Goal: Task Accomplishment & Management: Complete application form

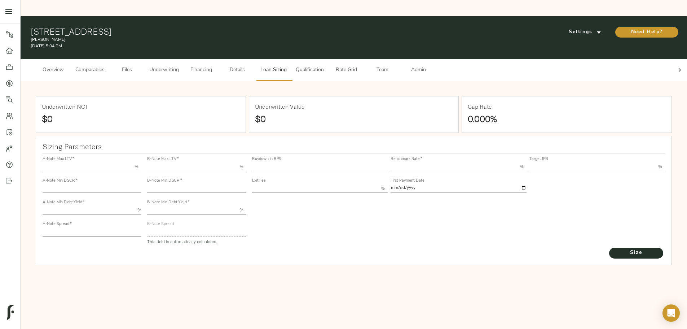
type input "55.000"
type input "1.4"
type input "9.00"
type input "200"
type input "80.000"
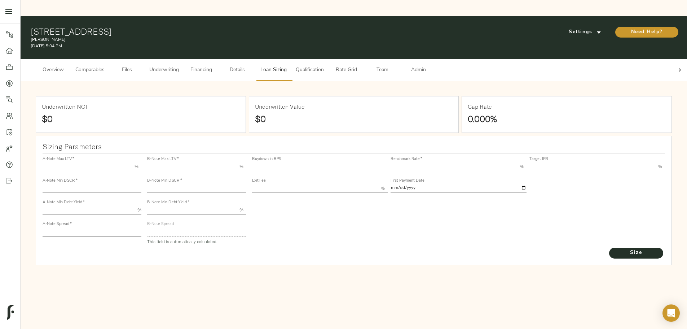
type input "1"
type input "2.00"
type input "657.6144613989726"
type input "15"
type input "3.67"
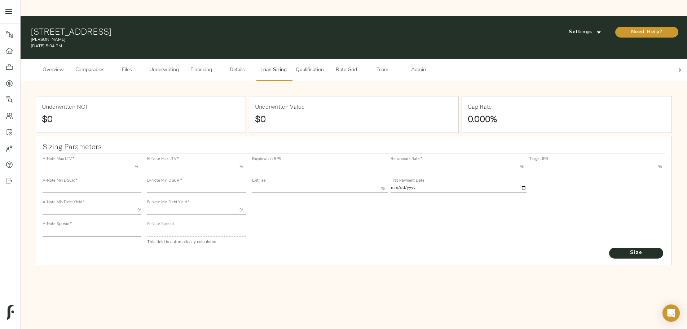
type input "12.00"
type input "1.00"
type input "[DATE]"
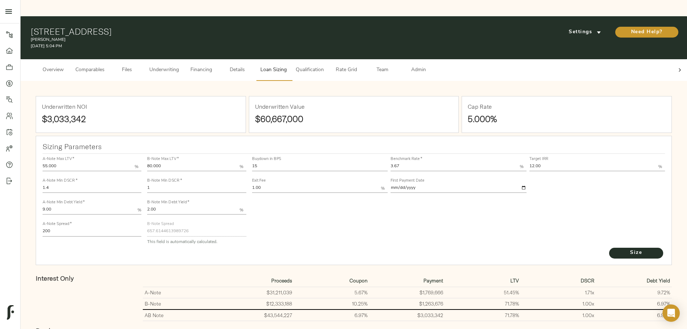
click at [179, 66] on span "Underwriting" at bounding box center [164, 70] width 30 height 9
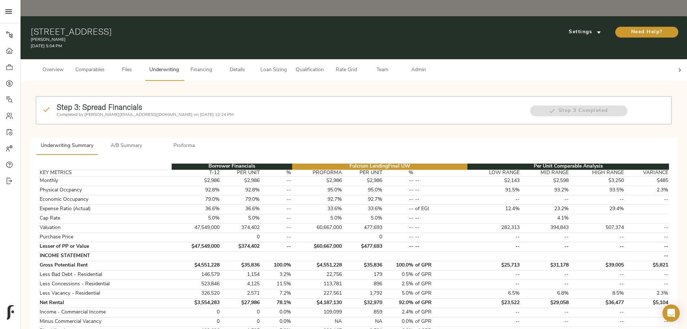
click at [673, 59] on div at bounding box center [680, 70] width 14 height 22
click at [432, 66] on span "Admin" at bounding box center [418, 70] width 27 height 9
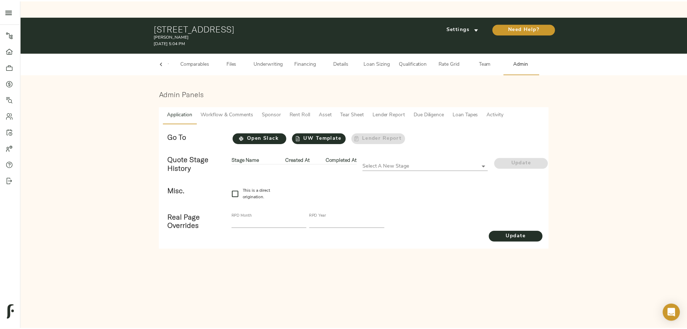
scroll to position [0, 28]
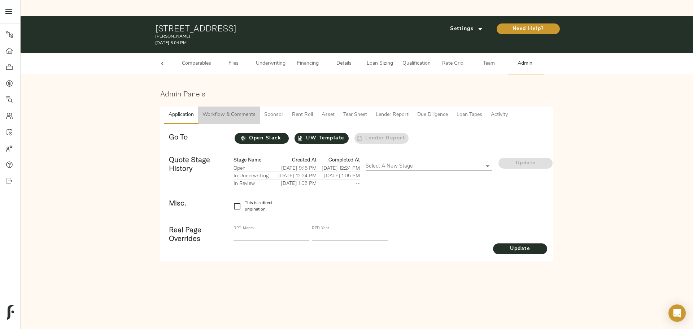
click at [228, 110] on span "Workflow & Comments" at bounding box center [228, 114] width 53 height 9
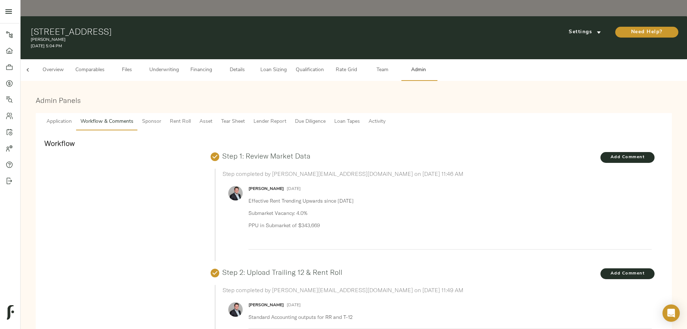
click at [179, 66] on span "Underwriting" at bounding box center [164, 70] width 30 height 9
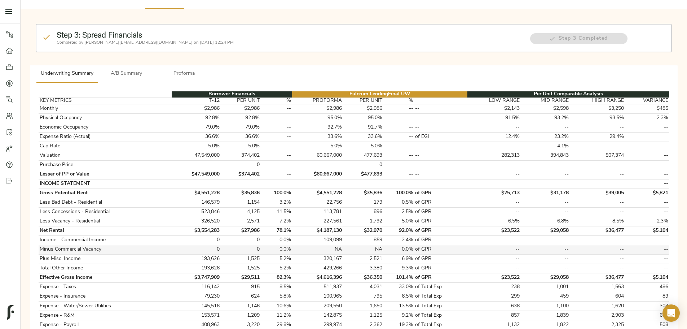
scroll to position [217, 0]
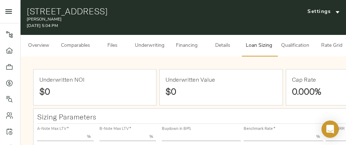
type input "55.000"
type input "1.4"
type input "9.00"
type input "200"
type input "80.000"
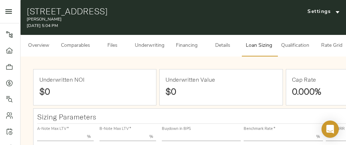
type input "1"
type input "2.00"
type input "657.6144613989726"
type input "15"
type input "3.67"
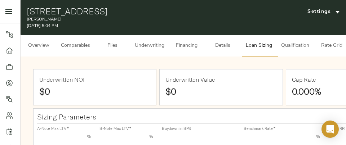
type input "12.00"
type input "1.00"
type input "[DATE]"
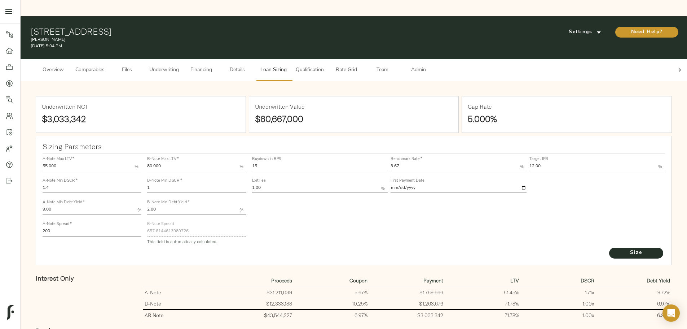
click at [346, 59] on button "Rate Grid" at bounding box center [346, 70] width 36 height 22
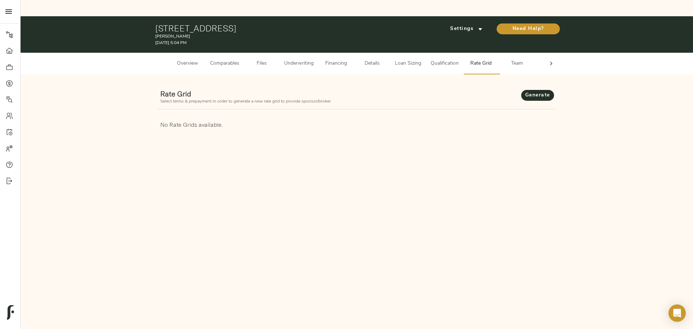
click at [346, 59] on span "Qualification" at bounding box center [445, 63] width 28 height 9
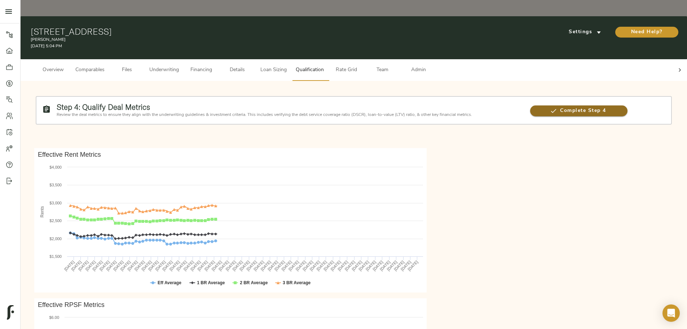
click at [346, 106] on span "Complete Step 4" at bounding box center [578, 110] width 97 height 9
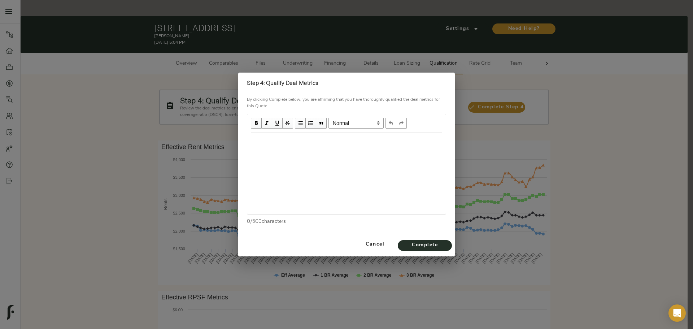
click at [272, 143] on div "Edit text" at bounding box center [346, 140] width 191 height 8
click at [346, 145] on span "Complete" at bounding box center [425, 245] width 40 height 9
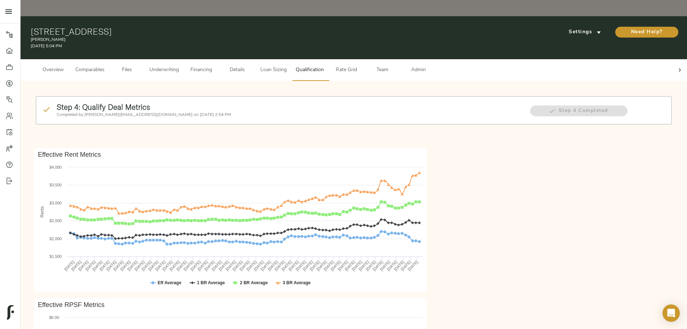
click at [179, 66] on span "Underwriting" at bounding box center [164, 70] width 30 height 9
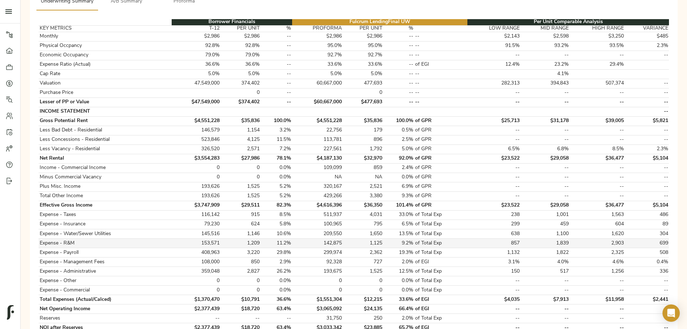
scroll to position [253, 0]
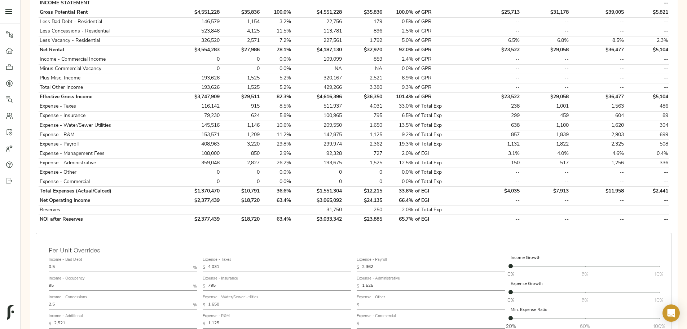
click at [294, 145] on input "1,650" at bounding box center [279, 305] width 143 height 9
drag, startPoint x: 355, startPoint y: 118, endPoint x: 379, endPoint y: 118, distance: 23.8
click at [346, 140] on tr "Expense - Payroll 408,963 3,220 29.8% 299,974 2,362 19.3% of Total Exp 1,132 1,…" at bounding box center [354, 144] width 631 height 9
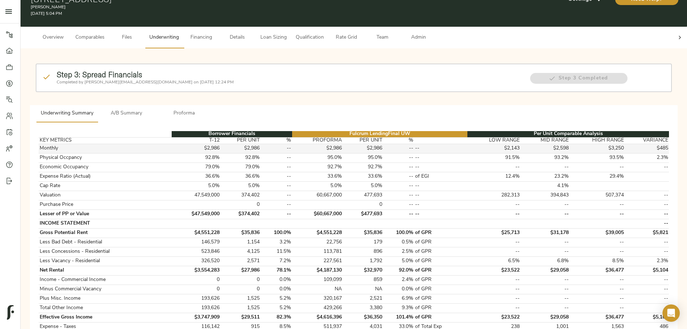
scroll to position [0, 0]
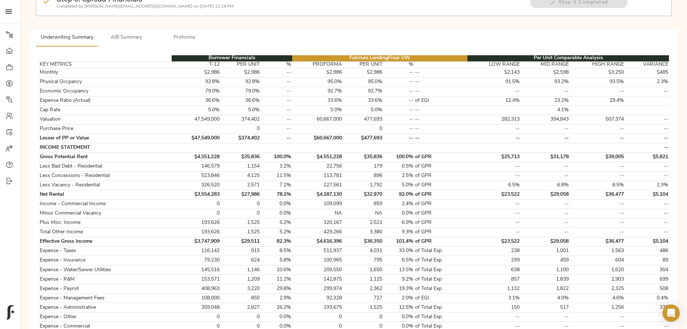
drag, startPoint x: 74, startPoint y: 213, endPoint x: 78, endPoint y: 210, distance: 5.4
click at [75, 145] on div "Step 3: Spread Financials Completed by [PERSON_NAME][EMAIL_ADDRESS][DOMAIN_NAME…" at bounding box center [353, 277] width 655 height 599
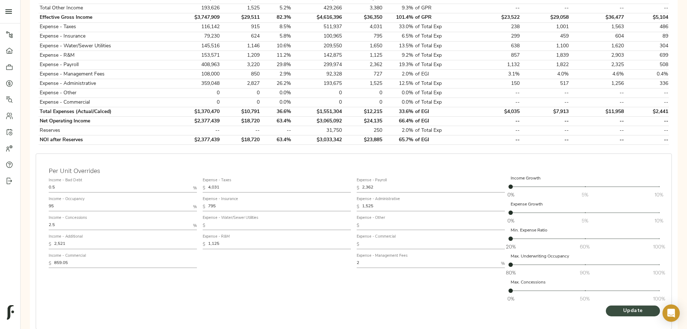
click at [346, 145] on span "Update" at bounding box center [633, 310] width 40 height 9
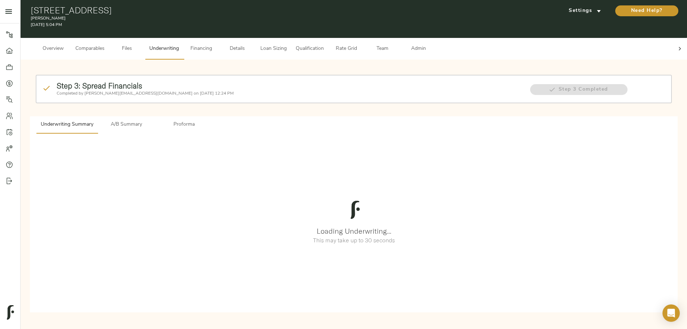
scroll to position [0, 0]
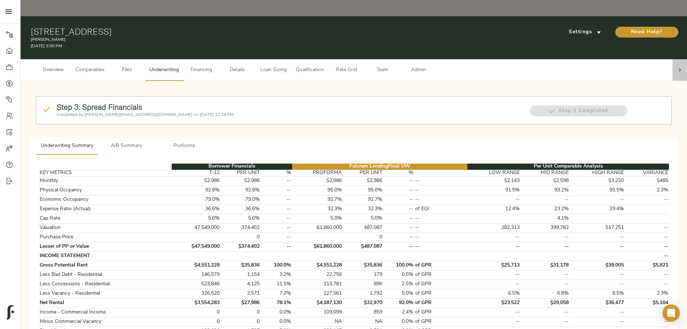
drag, startPoint x: 550, startPoint y: 48, endPoint x: 318, endPoint y: 61, distance: 232.4
click at [346, 66] on icon at bounding box center [680, 69] width 7 height 7
click at [346, 66] on span "Admin" at bounding box center [418, 70] width 27 height 9
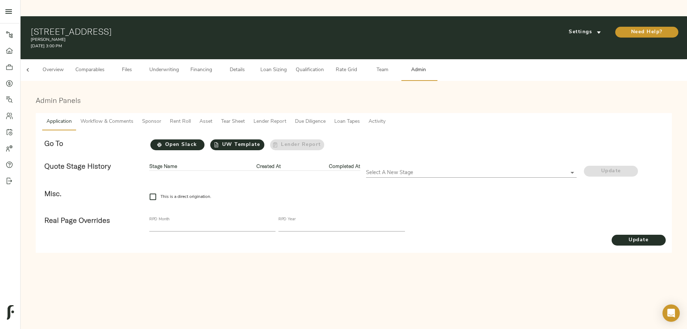
scroll to position [0, 28]
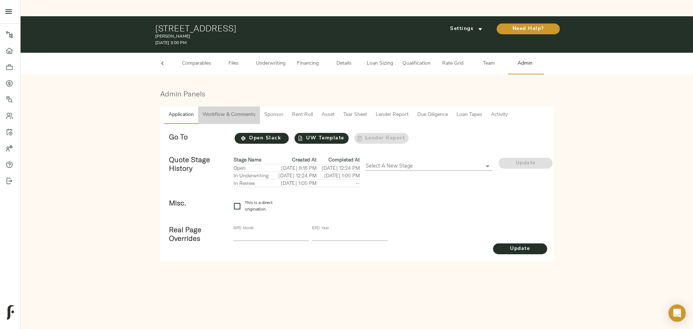
click at [229, 110] on span "Workflow & Comments" at bounding box center [228, 114] width 53 height 9
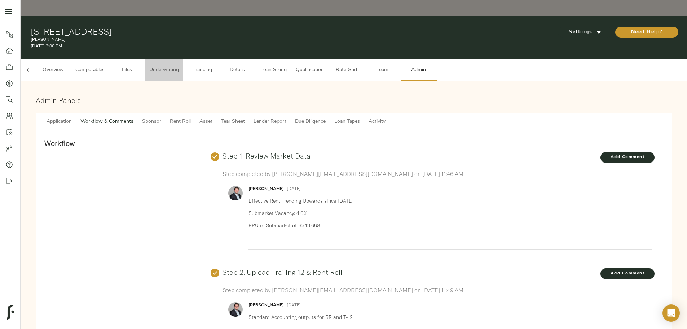
click at [183, 59] on button "Underwriting" at bounding box center [164, 70] width 38 height 22
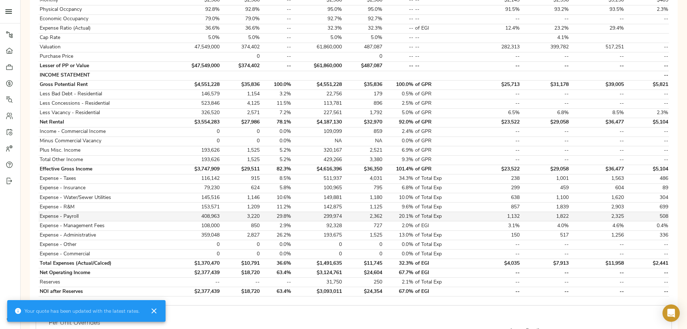
scroll to position [289, 0]
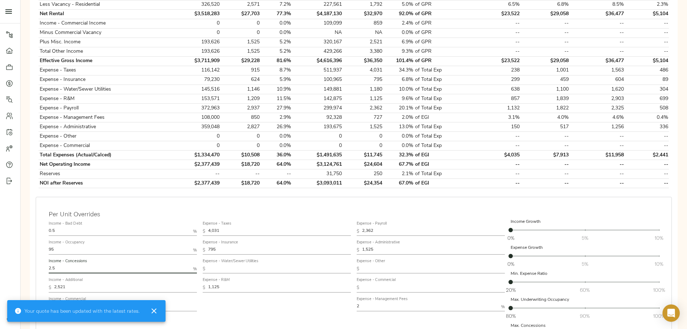
drag, startPoint x: 194, startPoint y: 241, endPoint x: 165, endPoint y: 240, distance: 28.5
click at [165, 145] on div "Income - Bad Debt 0.5 % Income - Occupancy 95 % Income - Concessions 2.5 % Inco…" at bounding box center [123, 283] width 154 height 136
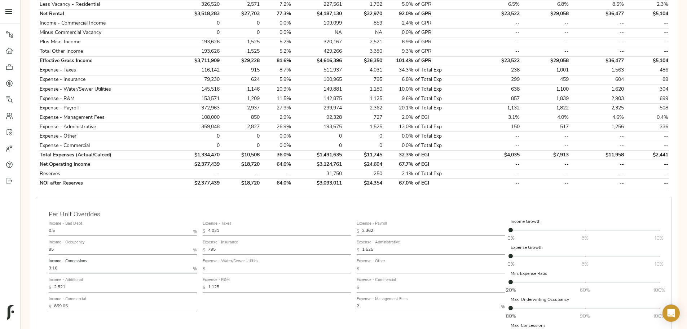
scroll to position [325, 0]
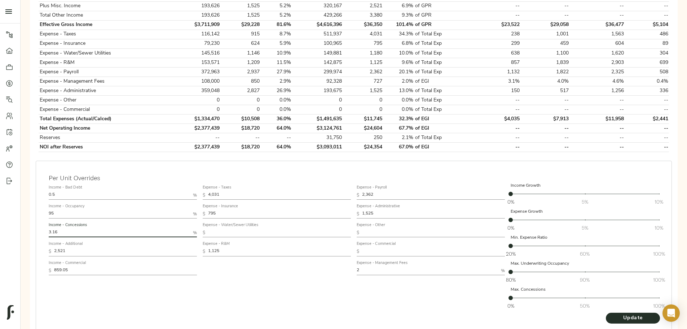
type input "3.16"
drag, startPoint x: 375, startPoint y: 167, endPoint x: 366, endPoint y: 168, distance: 9.4
click at [346, 145] on input "2,362" at bounding box center [433, 195] width 143 height 9
type input "2,079"
click at [179, 145] on input "95" at bounding box center [119, 214] width 141 height 9
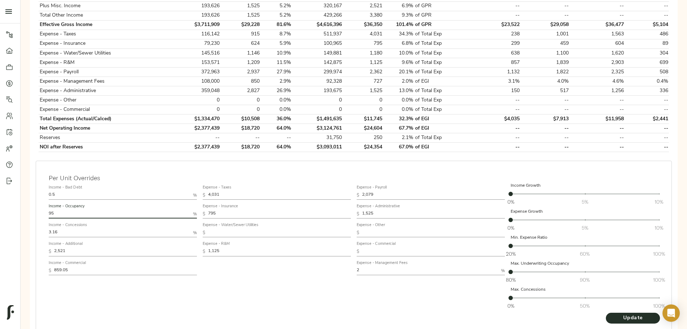
click at [179, 145] on div "Income - Occupancy 95 %" at bounding box center [123, 211] width 148 height 14
click at [278, 145] on input "1,125" at bounding box center [279, 251] width 143 height 9
type input "1,175"
click at [346, 145] on span "Update" at bounding box center [633, 318] width 40 height 9
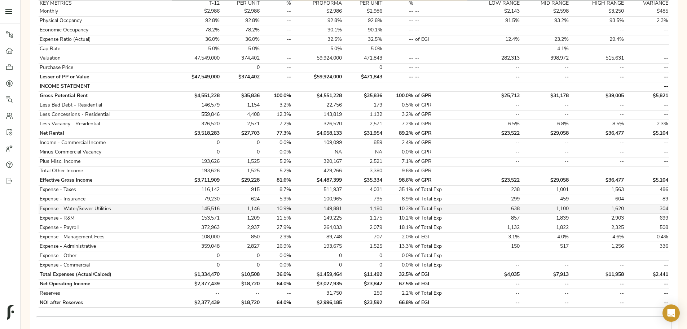
scroll to position [180, 0]
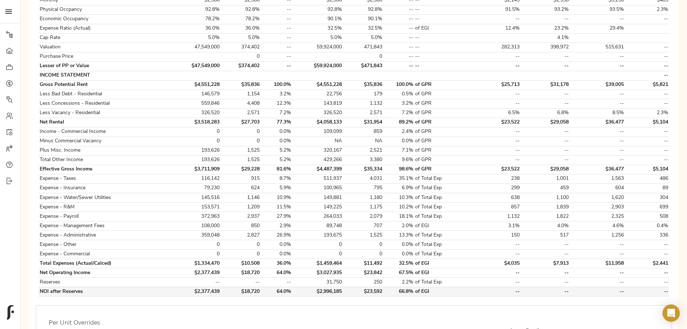
click at [342, 145] on td "$2,996,185" at bounding box center [317, 291] width 51 height 9
click at [334, 145] on div "Borrower Financials Fulcrum Lending Final UW Per Unit Comparable Analysis KEY M…" at bounding box center [354, 139] width 642 height 325
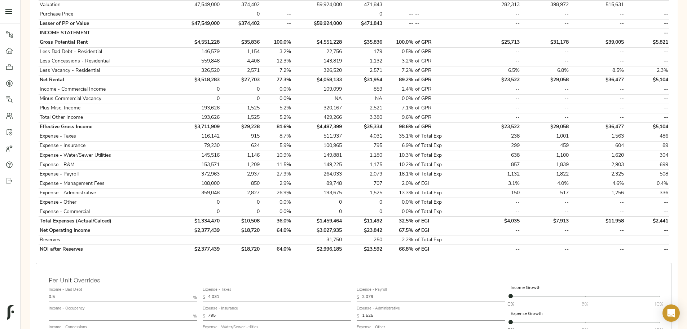
scroll to position [253, 0]
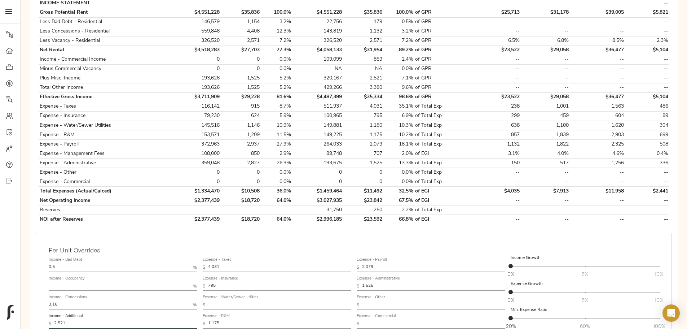
click at [197, 145] on input "2,521" at bounding box center [125, 323] width 143 height 9
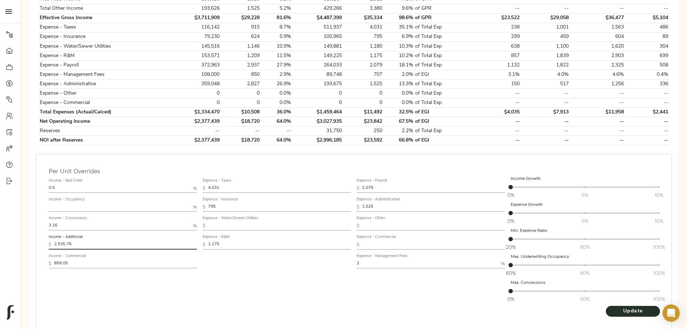
scroll to position [332, 0]
type input "2,535.76"
click at [346, 145] on span "Update" at bounding box center [633, 310] width 40 height 9
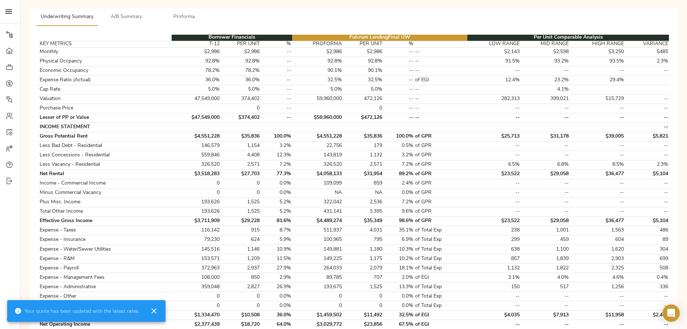
scroll to position [253, 0]
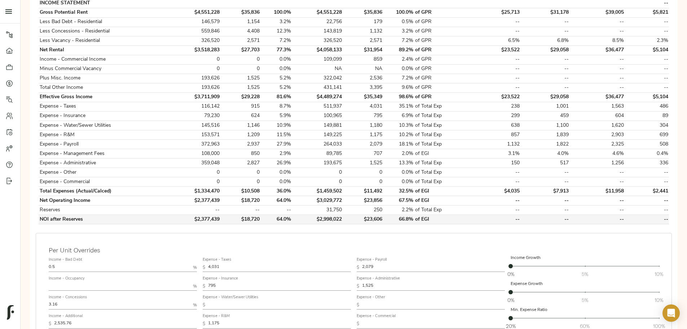
click at [335, 145] on td "$2,998,022" at bounding box center [317, 219] width 51 height 9
click at [346, 145] on div "Borrower Financials Fulcrum Lending Final UW Per Unit Comparable Analysis KEY M…" at bounding box center [354, 67] width 642 height 325
drag, startPoint x: 85, startPoint y: 109, endPoint x: 93, endPoint y: 107, distance: 8.5
click at [85, 109] on div "Step 3: Spread Financials Completed by [PERSON_NAME][EMAIL_ADDRESS][DOMAIN_NAME…" at bounding box center [353, 133] width 655 height 599
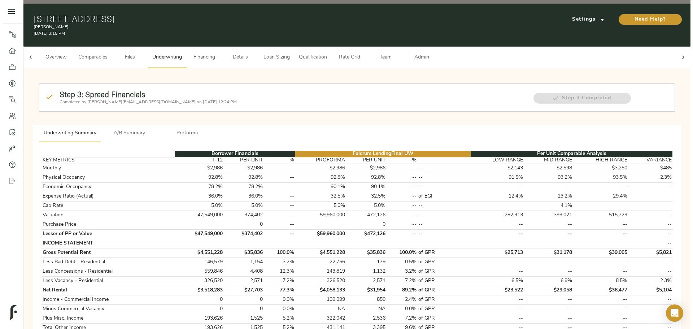
scroll to position [0, 0]
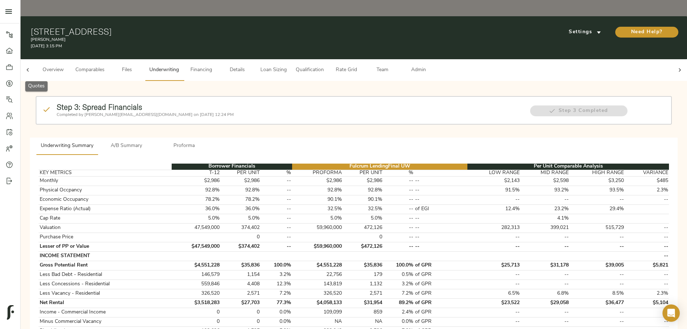
click at [9, 84] on icon at bounding box center [9, 83] width 2 height 4
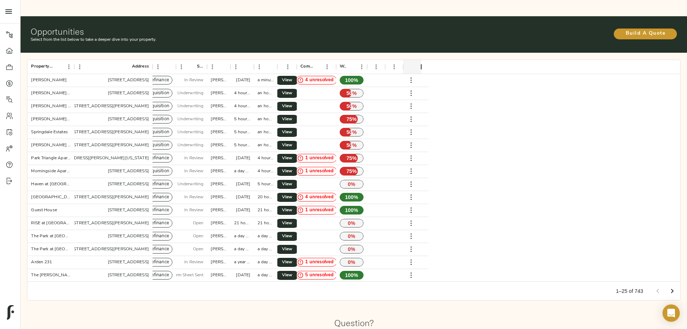
click at [346, 26] on div "Build A Quote" at bounding box center [570, 32] width 216 height 13
click at [346, 29] on span "Build A Quote" at bounding box center [645, 33] width 49 height 9
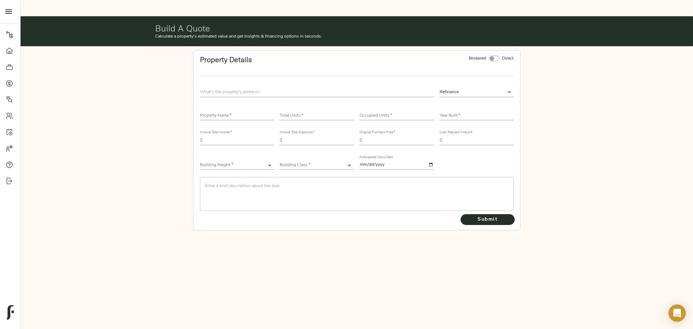
click at [235, 87] on input "text" at bounding box center [317, 92] width 234 height 10
click at [239, 112] on input "text" at bounding box center [237, 116] width 74 height 9
type input "Springdale 5-Pack"
click at [251, 87] on input "text" at bounding box center [317, 92] width 234 height 10
click at [220, 87] on input "text" at bounding box center [317, 92] width 234 height 10
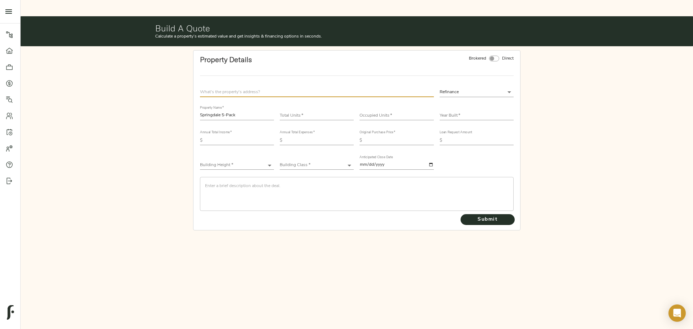
paste input "[STREET_ADDRESS]"
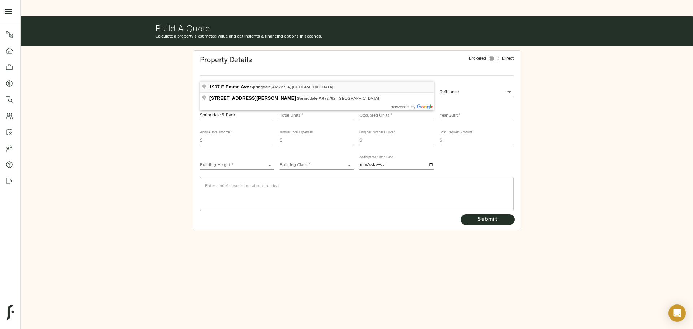
type input "[STREET_ADDRESS]"
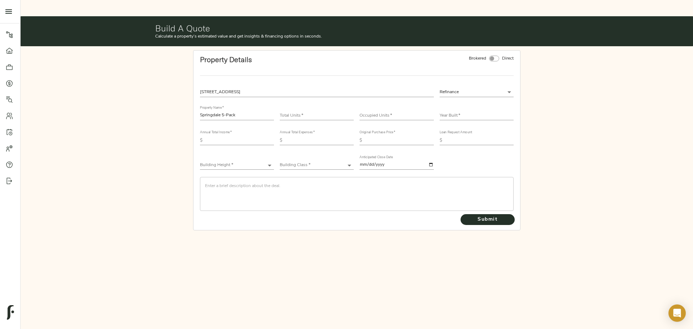
click at [346, 79] on body "[PERSON_NAME] - [STREET_ADDRESS] Pipeline Dashboard Portfolio Quotes Search Use…" at bounding box center [346, 172] width 693 height 345
click at [346, 90] on li "Acquisition" at bounding box center [477, 86] width 74 height 11
type input "acquisition"
click at [346, 112] on input "text" at bounding box center [477, 116] width 74 height 9
type input "2002"
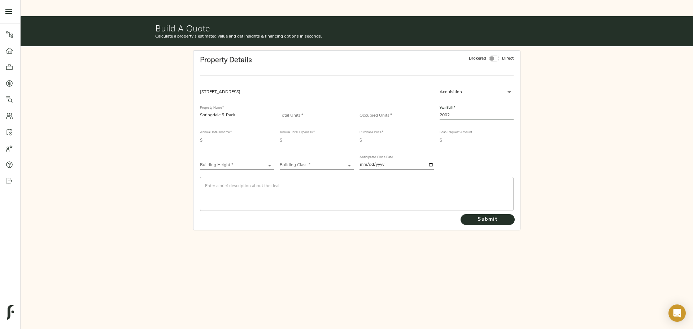
click at [346, 112] on input "number" at bounding box center [396, 116] width 74 height 9
click at [297, 112] on input "number" at bounding box center [317, 116] width 74 height 9
type input "390"
click at [346, 112] on input "number" at bounding box center [396, 116] width 74 height 9
type input "384"
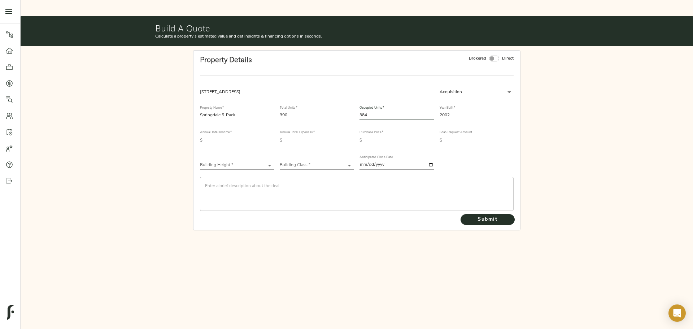
click at [249, 136] on input "text" at bounding box center [239, 140] width 69 height 9
click at [245, 136] on input "text" at bounding box center [239, 140] width 69 height 9
type input "4,011,017"
click at [325, 136] on input "text" at bounding box center [319, 140] width 69 height 9
drag, startPoint x: 301, startPoint y: 121, endPoint x: 293, endPoint y: 124, distance: 9.4
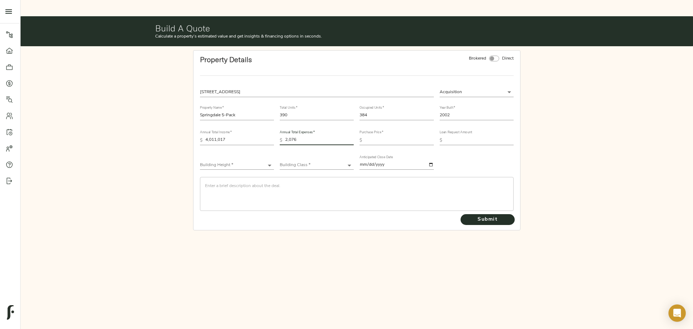
click at [289, 136] on input "2,076" at bounding box center [319, 140] width 69 height 9
click at [297, 136] on input "2,076" at bounding box center [319, 140] width 69 height 9
type input "2,074,600"
click at [346, 136] on input "text" at bounding box center [399, 140] width 69 height 9
click at [346, 145] on div "Building Class * ​" at bounding box center [317, 161] width 80 height 25
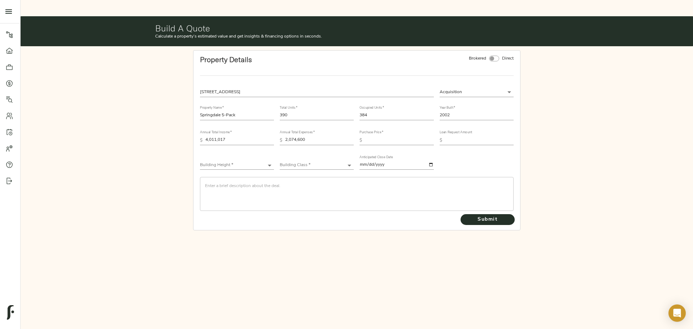
click at [346, 136] on input "text" at bounding box center [399, 140] width 69 height 9
type input "36,900,000"
click at [346, 136] on input "text" at bounding box center [479, 140] width 69 height 9
type input "31,220,000"
click at [259, 145] on div "Building Height * ​" at bounding box center [237, 162] width 74 height 14
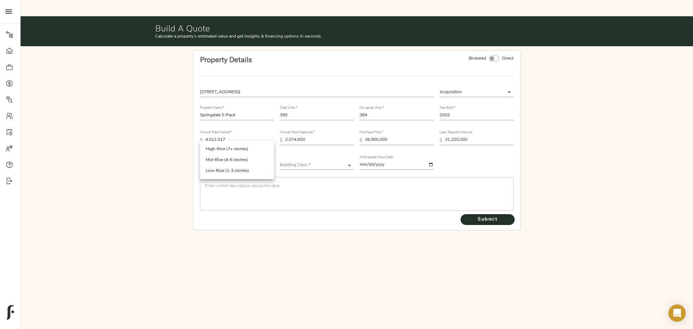
click at [258, 145] on body "[PERSON_NAME] - [STREET_ADDRESS] Pipeline Dashboard Portfolio Quotes Search Use…" at bounding box center [346, 172] width 693 height 345
click at [244, 145] on li "Low-Rise (1-3 stories)" at bounding box center [237, 170] width 74 height 11
type input "Low-Rise"
click at [289, 145] on body "[PERSON_NAME] - [STREET_ADDRESS] Pipeline Dashboard Portfolio Quotes Search Use…" at bounding box center [346, 172] width 693 height 345
click at [300, 145] on li "Class B+" at bounding box center [317, 170] width 74 height 11
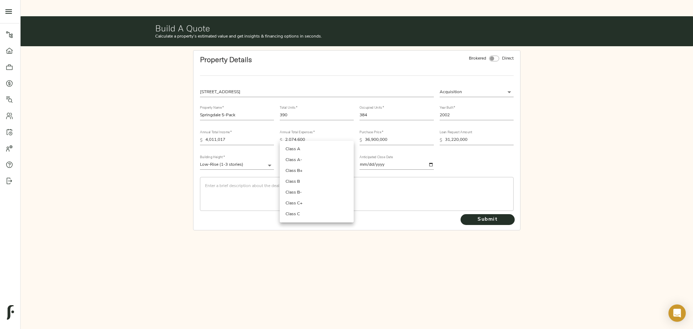
type input "Class B+"
click at [283, 145] on div "​" at bounding box center [357, 194] width 314 height 34
click at [222, 145] on textarea at bounding box center [356, 193] width 303 height 21
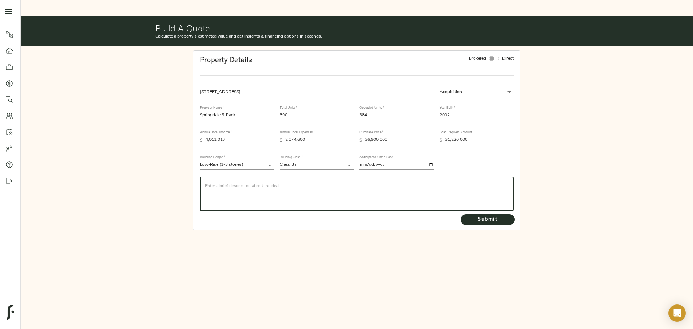
paste textarea "CBRE is seeking a quote on behalf of repeat CBRE and Agency Sponsor (RECAP Vent…"
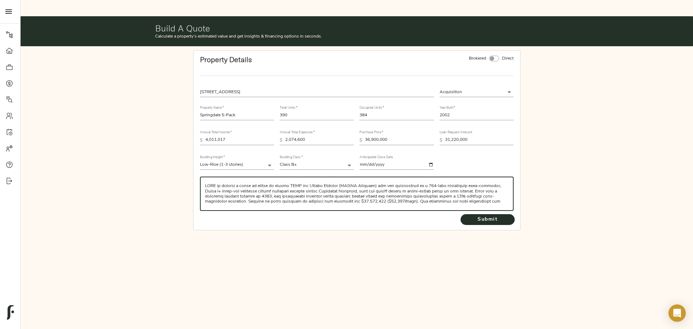
type textarea "CBRE is seeking a quote on behalf of repeat CBRE and Agency Sponsor (RECAP Vent…"
click at [346, 136] on input "36,900,000" at bounding box center [399, 140] width 69 height 9
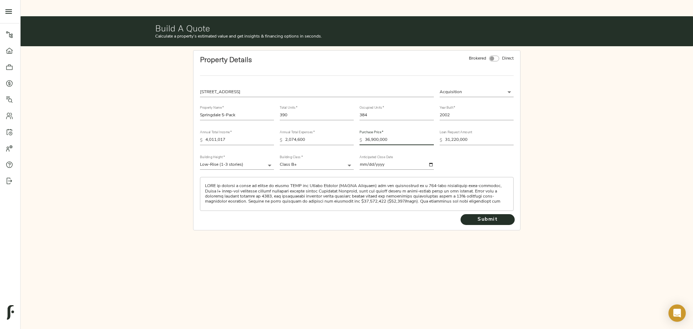
click at [346, 136] on input "36,900,000" at bounding box center [399, 140] width 69 height 9
type input "36,900,000"
click at [346, 145] on span "Submit" at bounding box center [488, 219] width 40 height 9
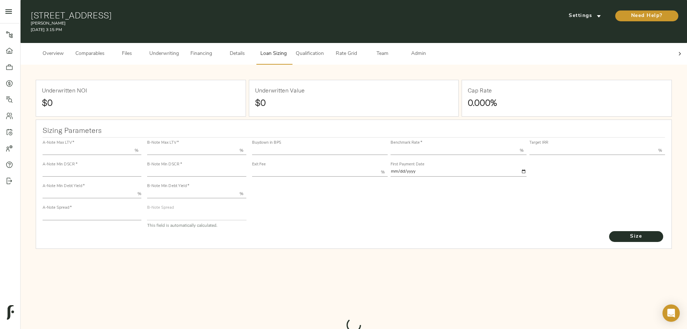
type input "55.000"
type input "1.4"
type input "9.00"
type input "200"
type input "80.000"
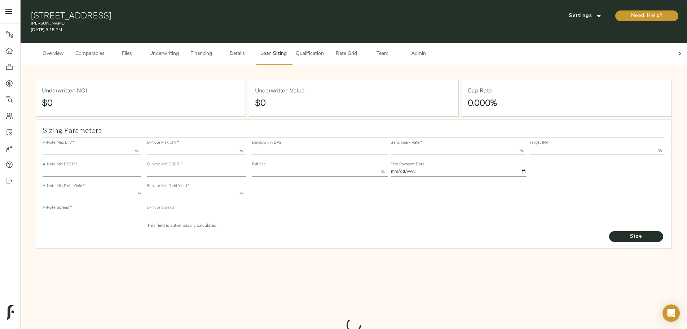
type input "1"
type input "2.00"
type input "657.6144613989726"
type input "15"
type input "3.67"
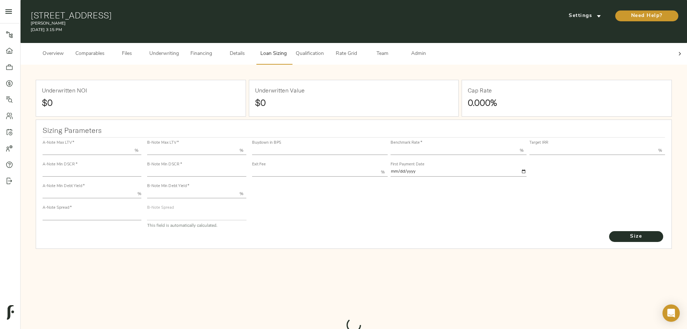
type input "12.00"
type input "1.00"
type input "[DATE]"
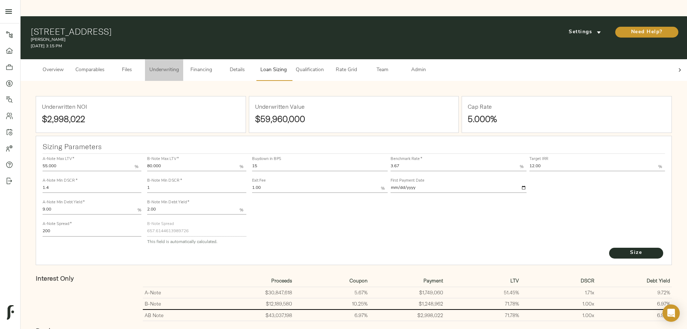
click at [179, 66] on span "Underwriting" at bounding box center [164, 70] width 30 height 9
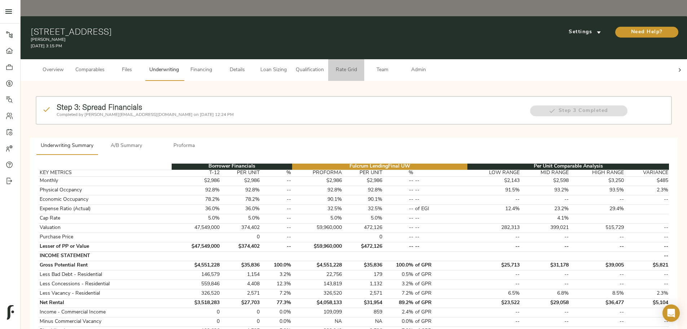
click at [360, 66] on span "Rate Grid" at bounding box center [346, 70] width 27 height 9
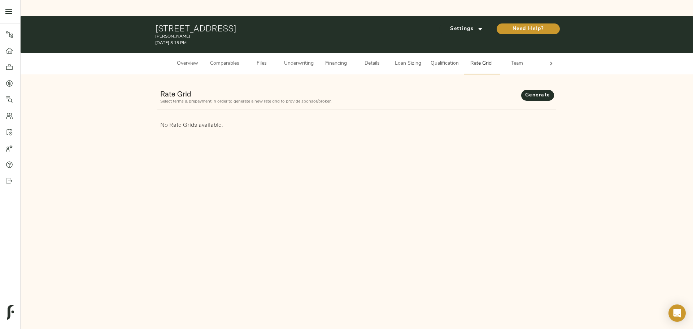
click at [410, 53] on button "Loan Sizing" at bounding box center [408, 64] width 36 height 22
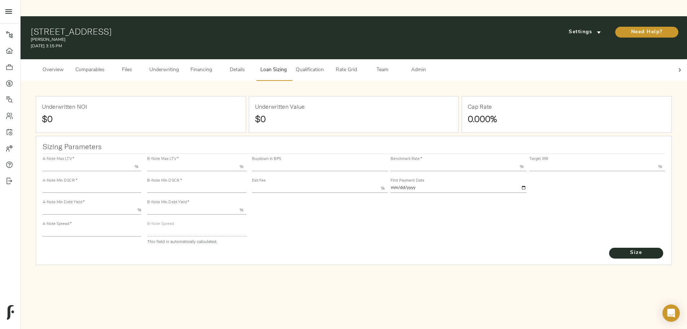
type input "55.000"
type input "1.4"
type input "9.00"
type input "200"
type input "80.000"
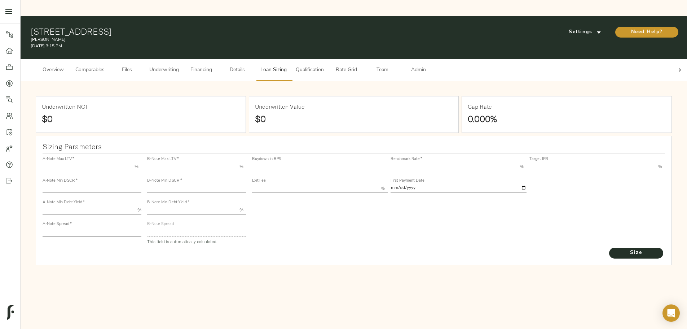
type input "1"
type input "2.00"
type input "657.6144613989726"
type input "15"
type input "3.67"
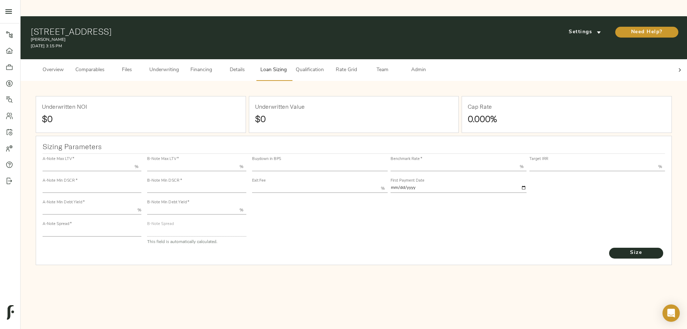
type input "12.00"
type input "1.00"
type input "[DATE]"
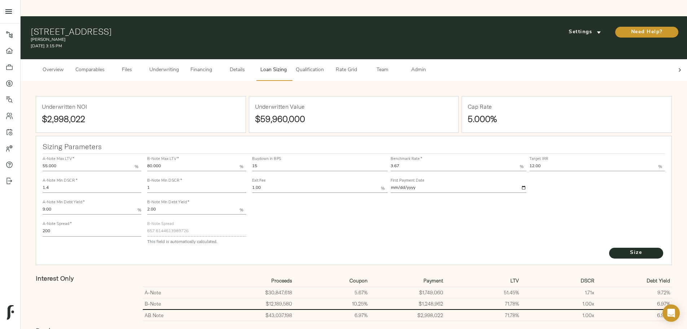
click at [360, 66] on span "Rate Grid" at bounding box center [346, 70] width 27 height 9
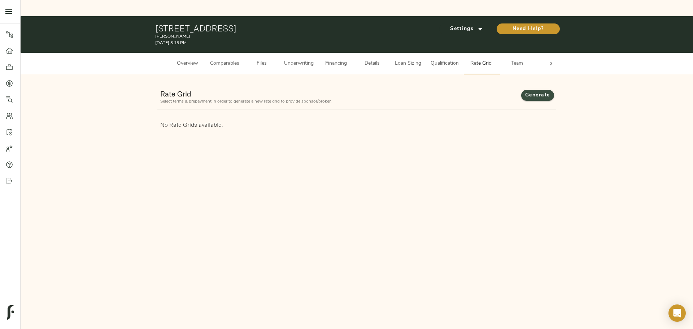
click at [538, 91] on span "Generate" at bounding box center [537, 95] width 18 height 9
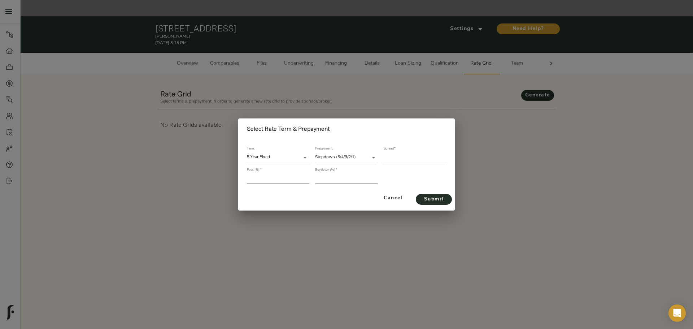
click at [401, 154] on input "number" at bounding box center [415, 157] width 62 height 10
type input "330"
click at [264, 177] on input "number" at bounding box center [278, 179] width 62 height 10
type input "1"
click at [342, 180] on input "number" at bounding box center [346, 179] width 62 height 10
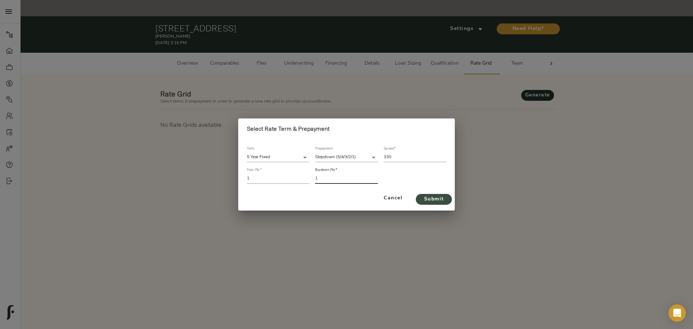
type input "1"
click at [448, 196] on button "Submit" at bounding box center [434, 199] width 36 height 11
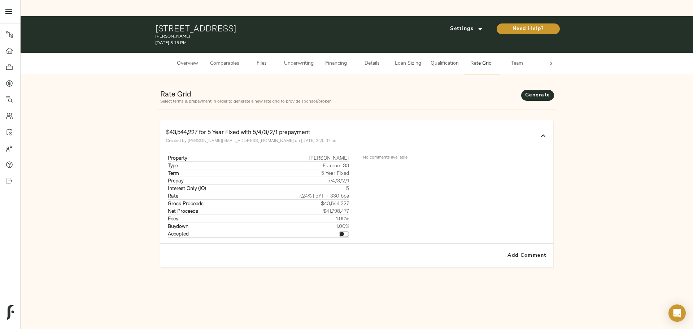
click at [299, 59] on span "Underwriting" at bounding box center [299, 63] width 30 height 9
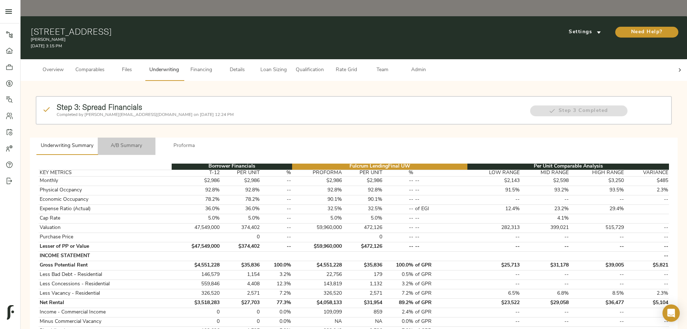
click at [151, 141] on span "A/B Summary" at bounding box center [126, 145] width 49 height 9
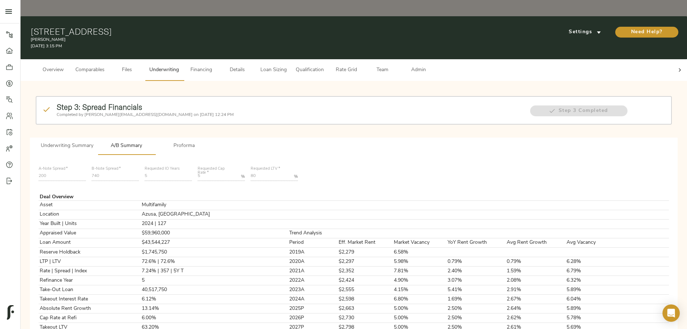
click at [360, 66] on span "Rate Grid" at bounding box center [346, 70] width 27 height 9
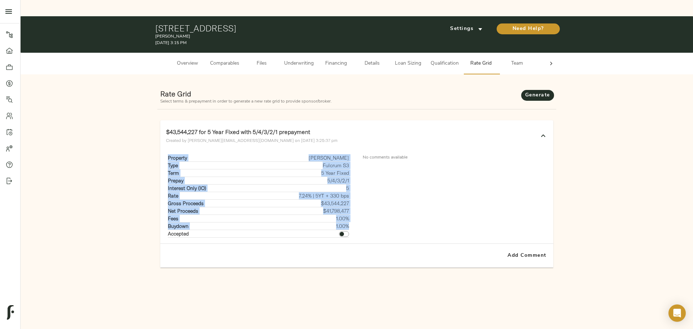
drag, startPoint x: 167, startPoint y: 142, endPoint x: 349, endPoint y: 208, distance: 193.1
click at [349, 208] on div "Property Lumia Type Fulcrum S3 Term 5 Year Fixed Prepay 5/4/3/2/1 Interest Only…" at bounding box center [258, 195] width 185 height 83
drag, startPoint x: 132, startPoint y: 149, endPoint x: 245, endPoint y: 83, distance: 130.7
click at [132, 149] on div "Rate Grid Select terms & prepayment in order to generate a new rate grid to pro…" at bounding box center [356, 181] width 661 height 202
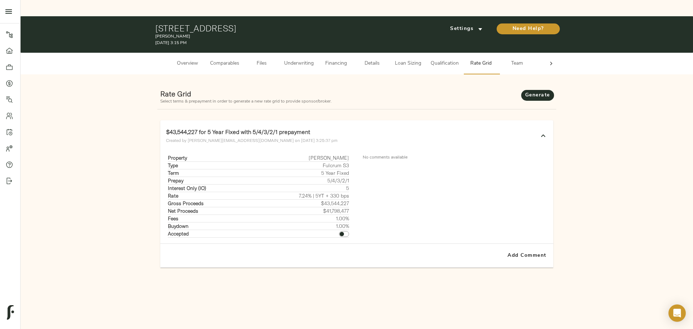
click at [414, 59] on span "Loan Sizing" at bounding box center [407, 63] width 27 height 9
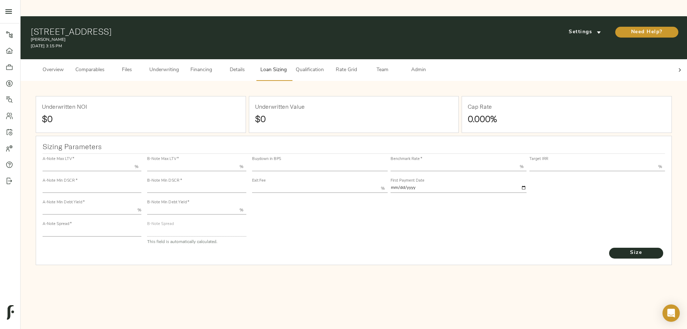
type input "55.000"
type input "1.4"
type input "9.00"
type input "200"
type input "80.000"
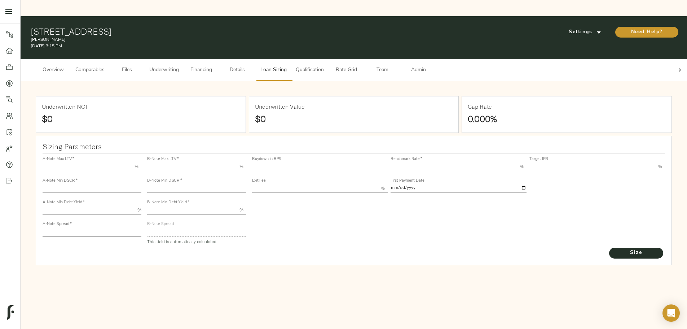
type input "1"
type input "2.00"
type input "657.6144613989726"
type input "15"
type input "3.67"
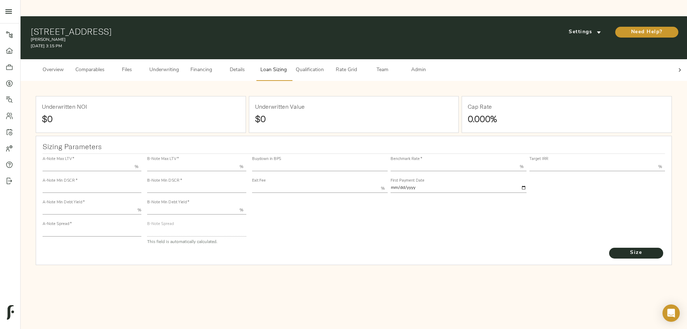
type input "12.00"
type input "1.00"
type input "[DATE]"
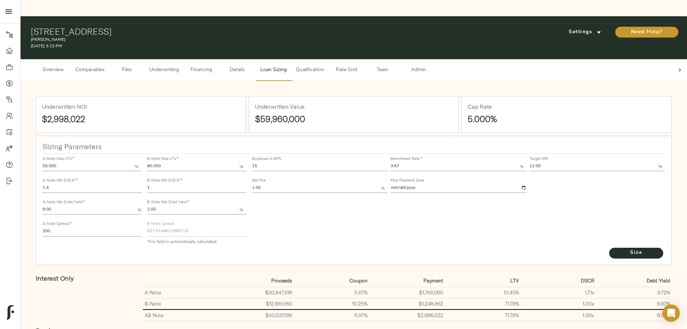
click at [183, 59] on button "Underwriting" at bounding box center [164, 70] width 38 height 22
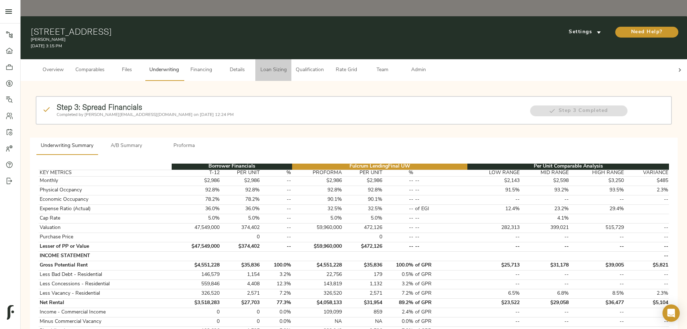
click at [287, 66] on span "Loan Sizing" at bounding box center [273, 70] width 27 height 9
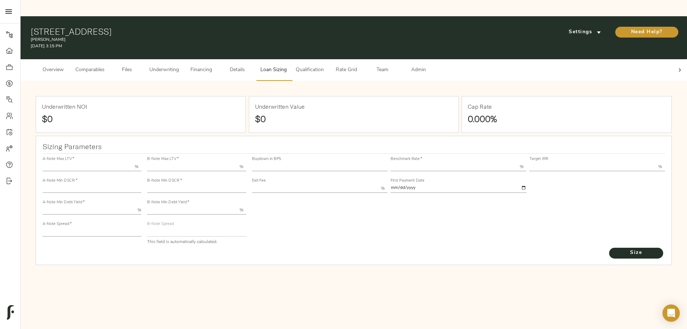
type input "55.000"
type input "1.4"
type input "9.00"
type input "200"
type input "80.000"
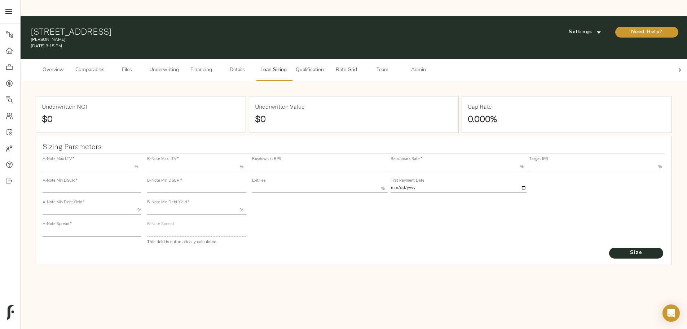
type input "1"
type input "2.00"
type input "657.6144613989726"
type input "15"
type input "3.67"
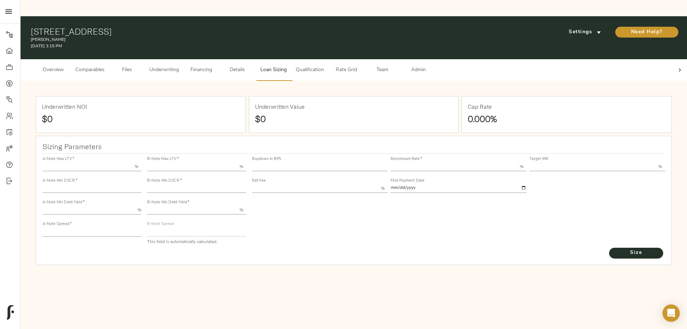
type input "12.00"
type input "1.00"
type input "[DATE]"
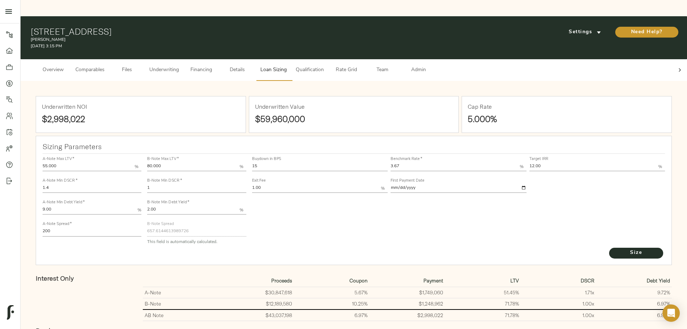
click at [179, 66] on span "Underwriting" at bounding box center [164, 70] width 30 height 9
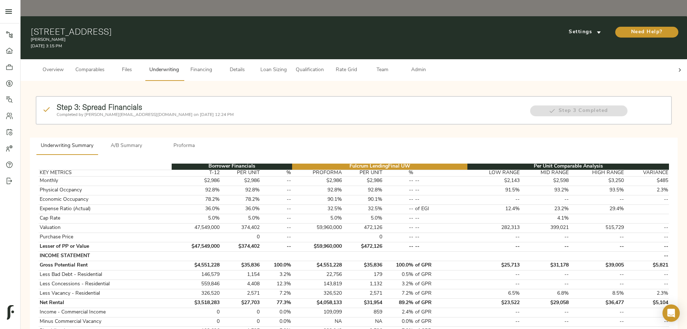
click at [209, 141] on span "Proforma" at bounding box center [184, 145] width 49 height 9
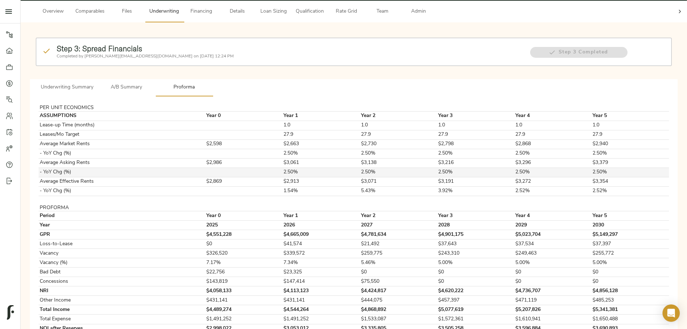
scroll to position [60, 0]
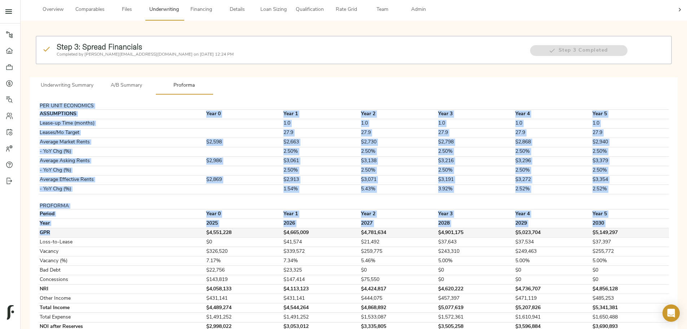
drag, startPoint x: 158, startPoint y: 176, endPoint x: 236, endPoint y: 205, distance: 83.0
click at [236, 205] on div "PER UNIT ECONOMICS ASSUMPTIONS Year 0 Year 1 Year 2 Year 3 Year 4 Year 5 Lease-…" at bounding box center [354, 218] width 648 height 246
click at [164, 203] on td "PROFORMA" at bounding box center [120, 206] width 162 height 6
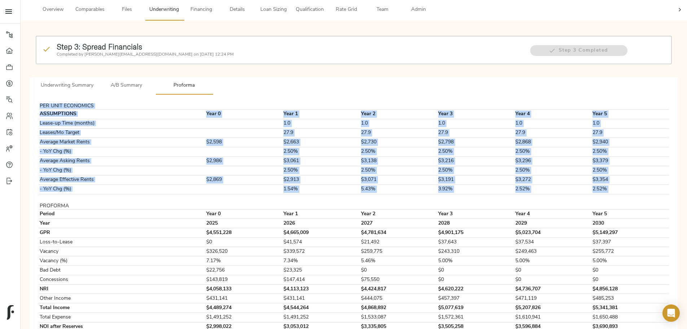
drag, startPoint x: 163, startPoint y: 177, endPoint x: 551, endPoint y: 297, distance: 406.9
click at [551, 297] on div "PER UNIT ECONOMICS ASSUMPTIONS Year 0 Year 1 Year 2 Year 3 Year 4 Year 5 Lease-…" at bounding box center [354, 218] width 648 height 246
copy tbody "PER UNIT ECONOMICS ASSUMPTIONS Year 0 Year 1 Year 2 Year 3 Year 4 Year 5 Lease-…"
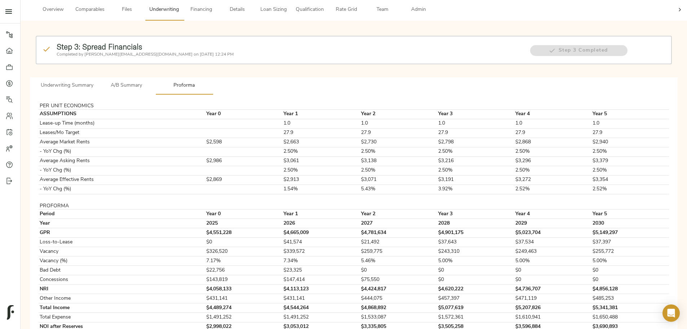
drag, startPoint x: 94, startPoint y: 229, endPoint x: 92, endPoint y: 232, distance: 3.7
click at [92, 232] on div "Step 3: Spread Financials Completed by justin@fulcrumlendingcorp.com on Septemb…" at bounding box center [353, 184] width 655 height 317
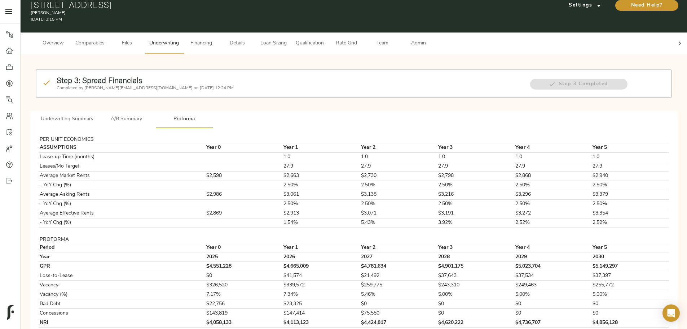
scroll to position [0, 0]
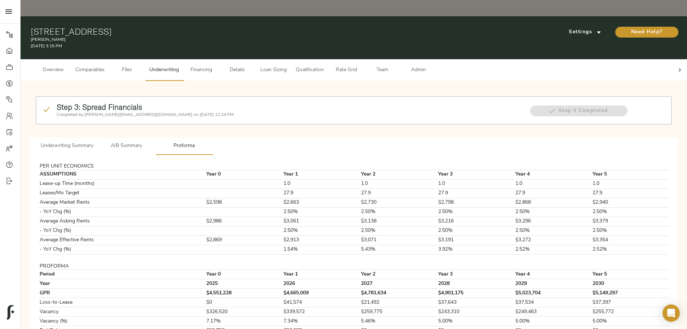
click at [287, 66] on span "Loan Sizing" at bounding box center [273, 70] width 27 height 9
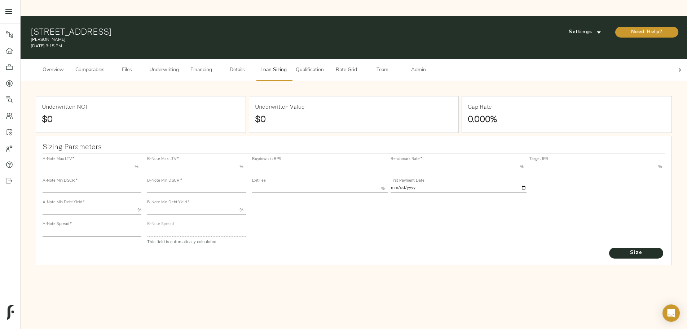
type input "55.000"
type input "1.4"
type input "9.00"
type input "200"
type input "80.000"
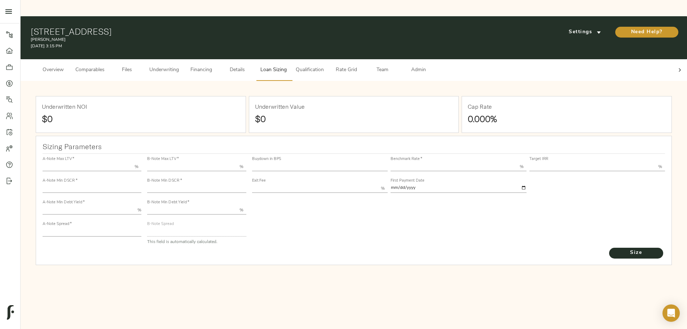
type input "1"
type input "2.00"
type input "657.6144613989726"
type input "15"
type input "3.67"
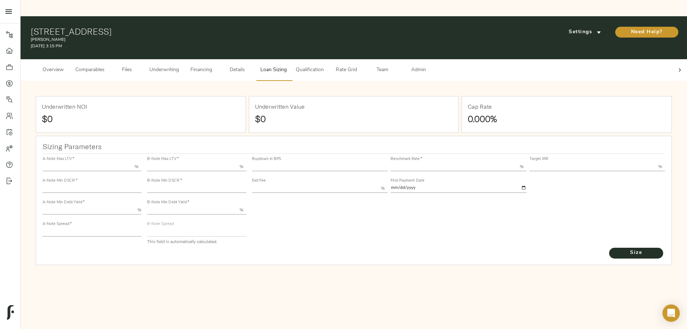
type input "12.00"
type input "1.00"
type input "[DATE]"
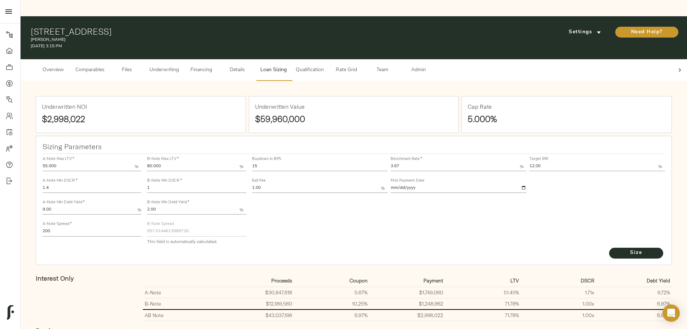
click at [179, 66] on span "Underwriting" at bounding box center [164, 70] width 30 height 9
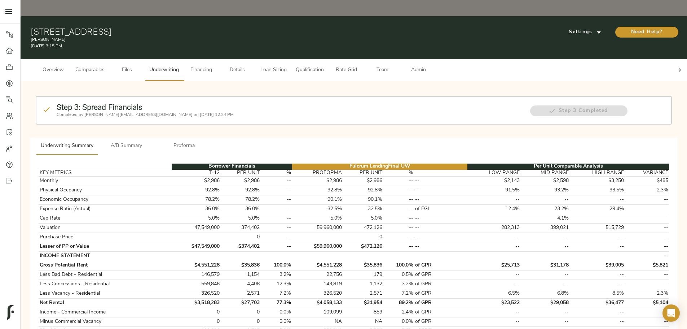
scroll to position [180, 0]
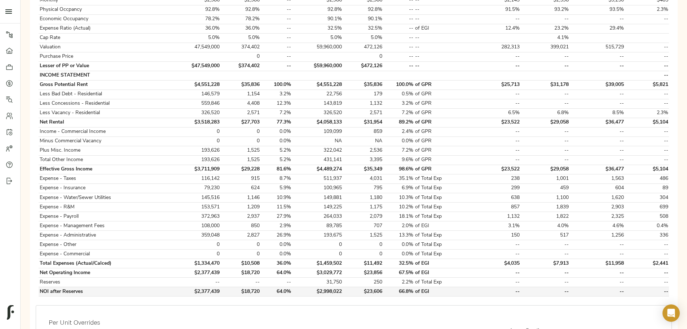
click at [339, 287] on td "$2,998,022" at bounding box center [317, 291] width 51 height 9
copy td "$2,998,022"
click at [127, 188] on div "Step 3: Spread Financials Completed by [PERSON_NAME][EMAIL_ADDRESS][DOMAIN_NAME…" at bounding box center [353, 205] width 655 height 599
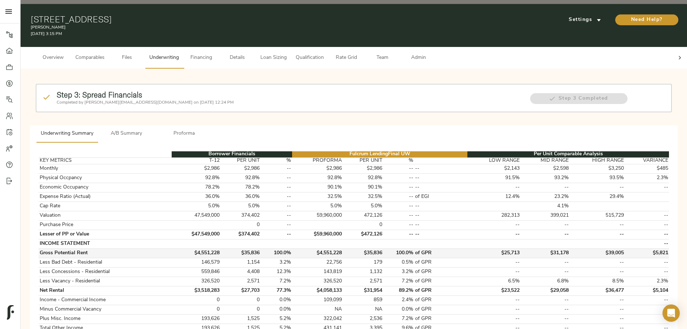
scroll to position [0, 0]
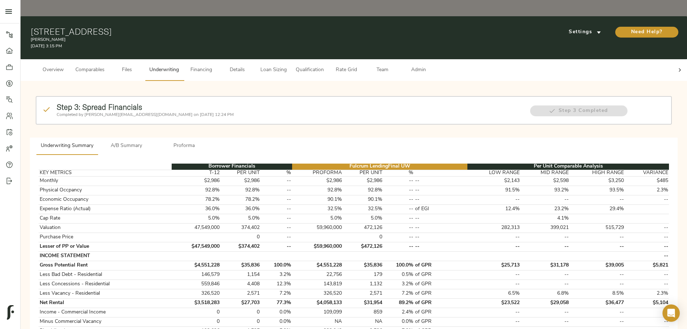
click at [156, 137] on button "A/B Summary" at bounding box center [127, 145] width 58 height 17
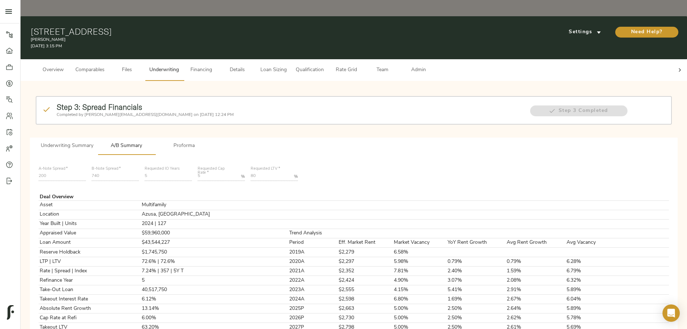
click at [93, 141] on span "Underwriting Summary" at bounding box center [67, 145] width 53 height 9
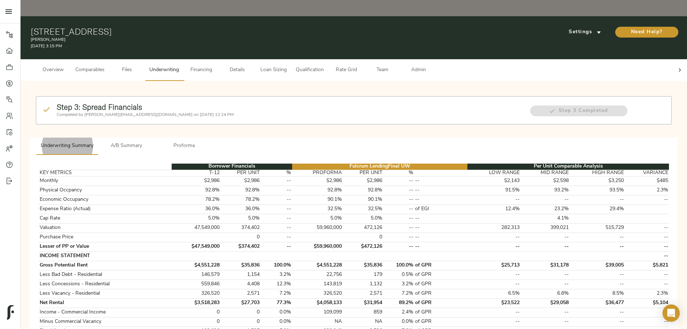
click at [287, 66] on span "Loan Sizing" at bounding box center [273, 70] width 27 height 9
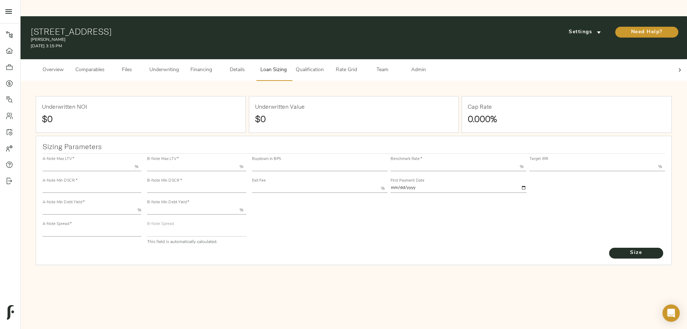
type input "55.000"
type input "1.4"
type input "9.00"
type input "200"
type input "80.000"
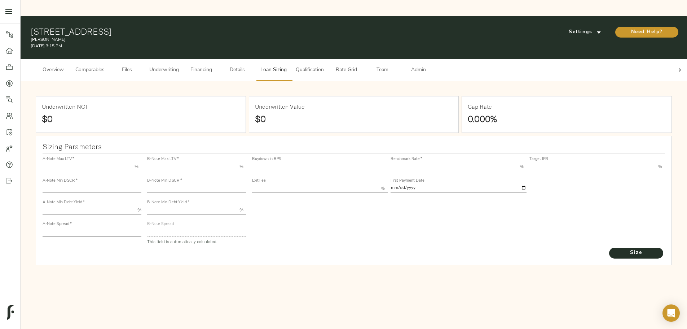
type input "1"
type input "2.00"
type input "657.6144613989726"
type input "15"
type input "3.67"
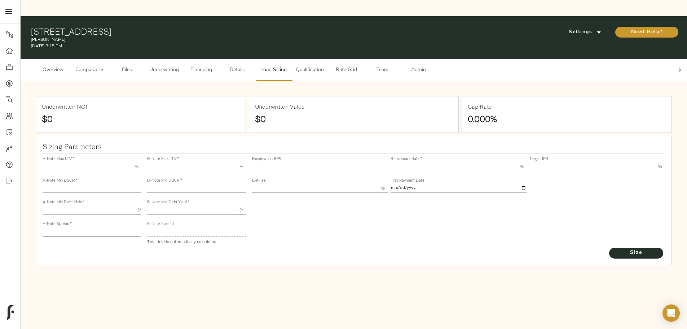
type input "12.00"
type input "1.00"
type input "[DATE]"
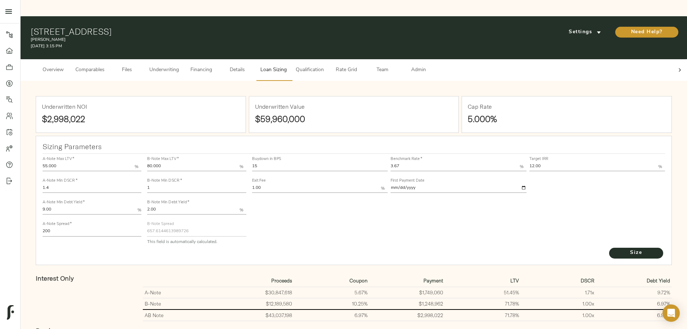
click at [300, 162] on input "15" at bounding box center [320, 166] width 136 height 9
type input "1"
type input "30"
click at [609, 248] on button "Size" at bounding box center [636, 253] width 54 height 11
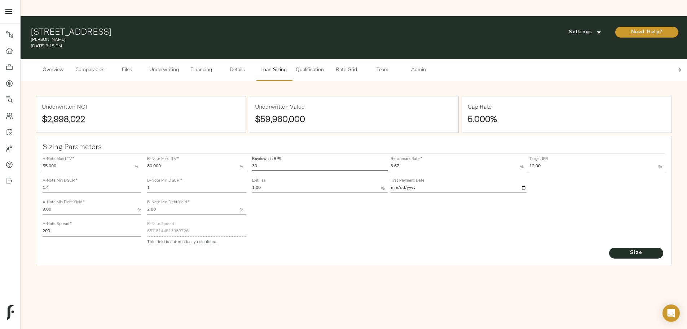
type input "583.7436548125817"
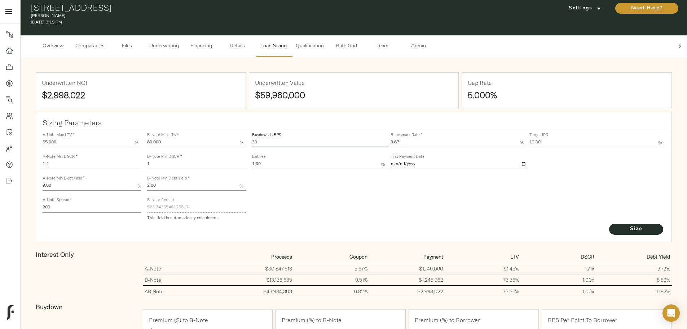
scroll to position [36, 0]
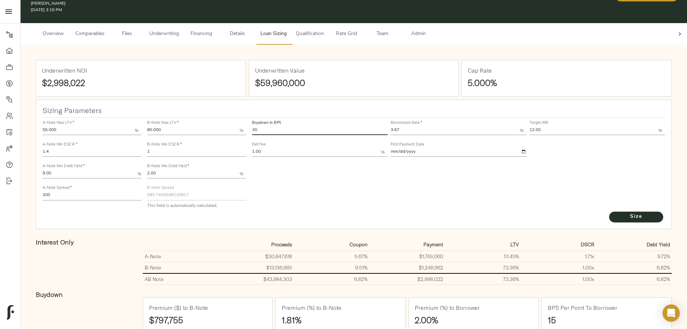
click at [293, 273] on td "$43,984,303" at bounding box center [256, 279] width 76 height 12
copy td "$43,984,303"
click at [389, 273] on td "$2,998,022" at bounding box center [408, 279] width 76 height 12
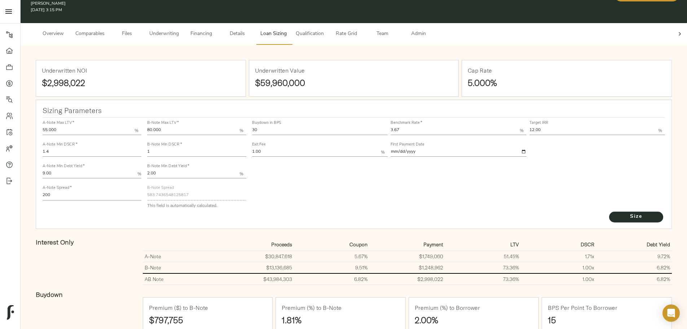
click at [304, 126] on input "30" at bounding box center [320, 130] width 136 height 9
type input "45"
click at [609, 211] on button "Size" at bounding box center [636, 216] width 54 height 11
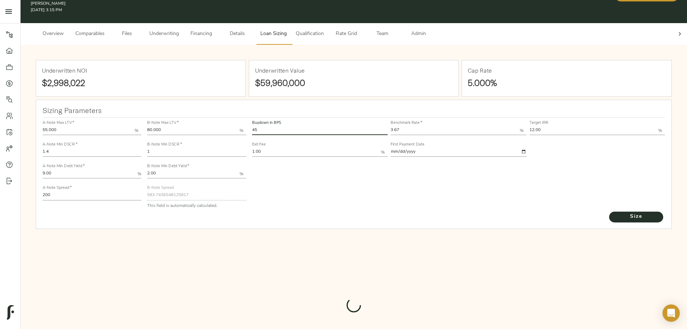
type input "517.1324169656207"
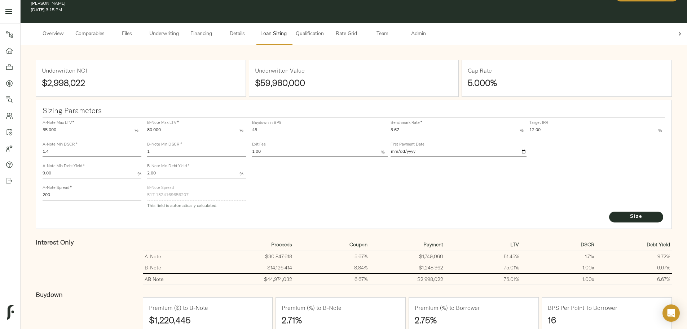
click at [294, 273] on td "$44,974,032" at bounding box center [256, 279] width 76 height 12
copy td "$44,974,032"
click at [140, 249] on div "Interest Only" at bounding box center [86, 261] width 107 height 52
